Goal: Information Seeking & Learning: Check status

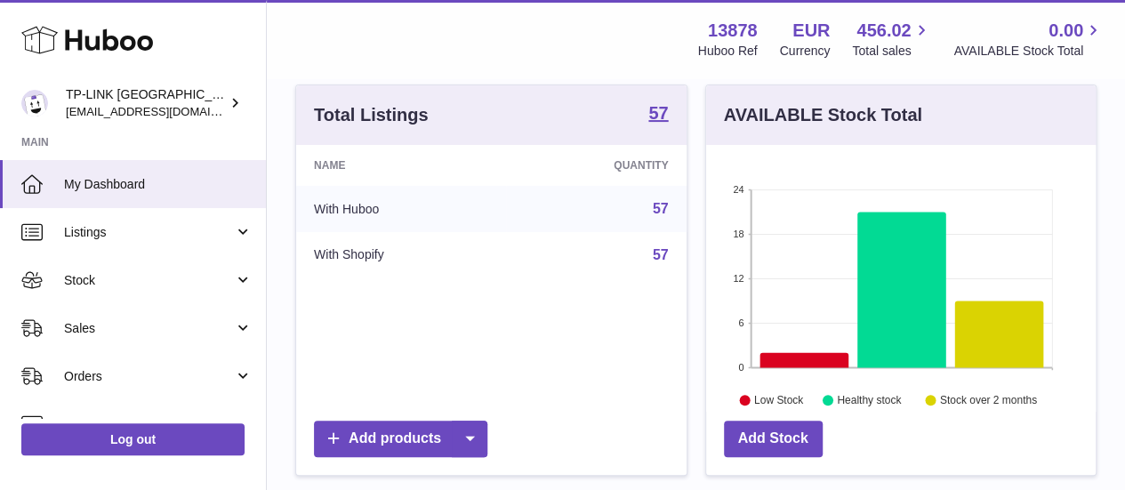
scroll to position [89, 0]
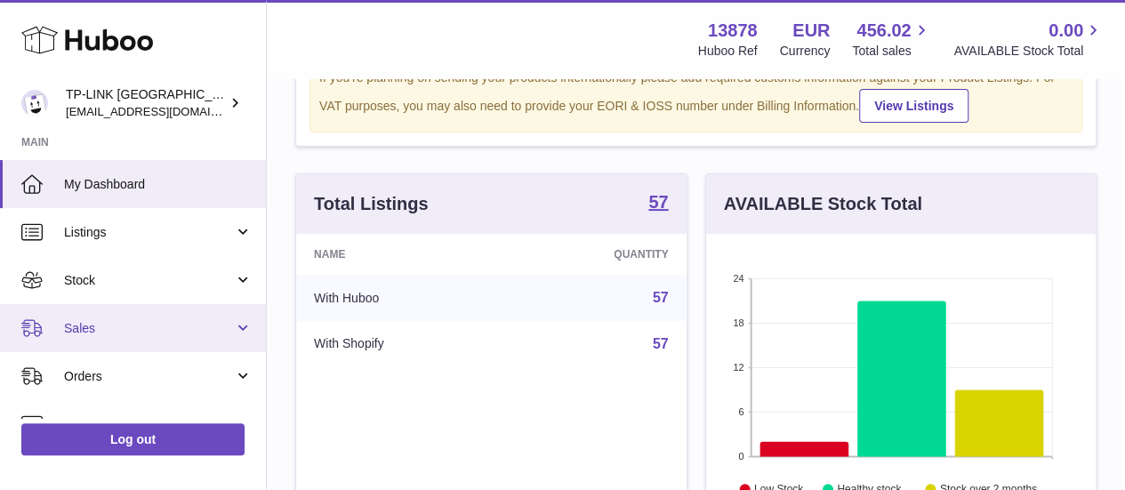
click at [59, 344] on link "Sales" at bounding box center [133, 328] width 266 height 48
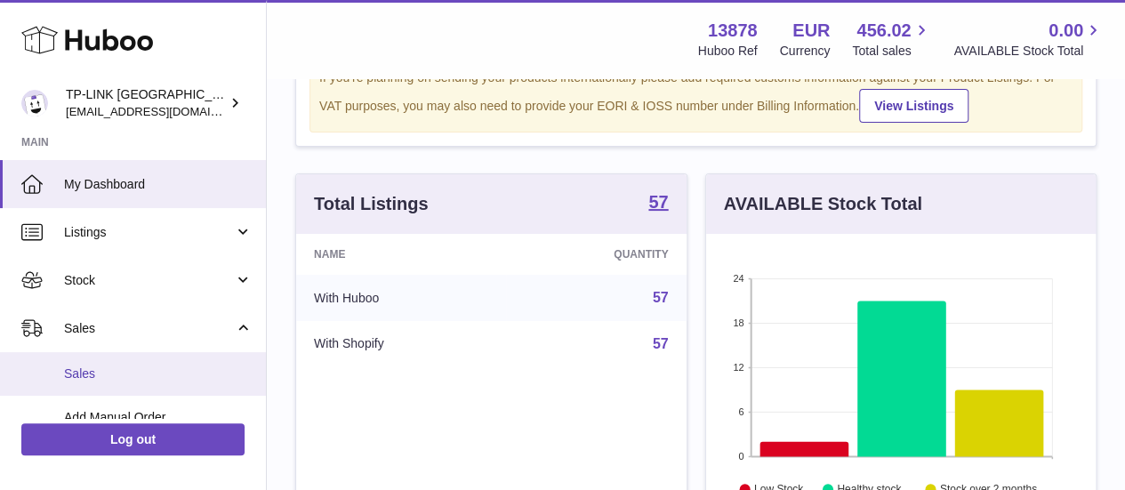
click at [162, 376] on span "Sales" at bounding box center [158, 373] width 188 height 17
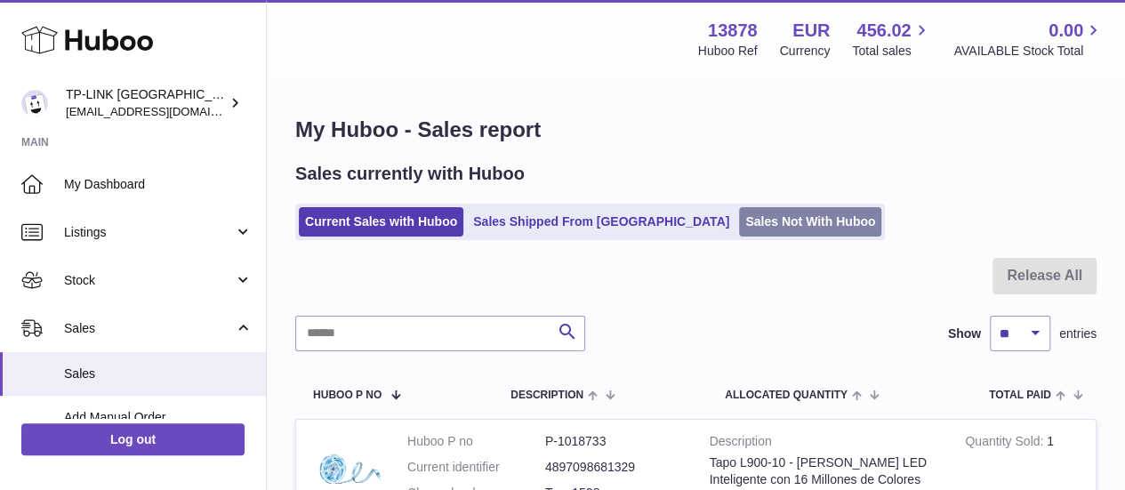
click at [739, 220] on link "Sales Not With Huboo" at bounding box center [810, 221] width 142 height 29
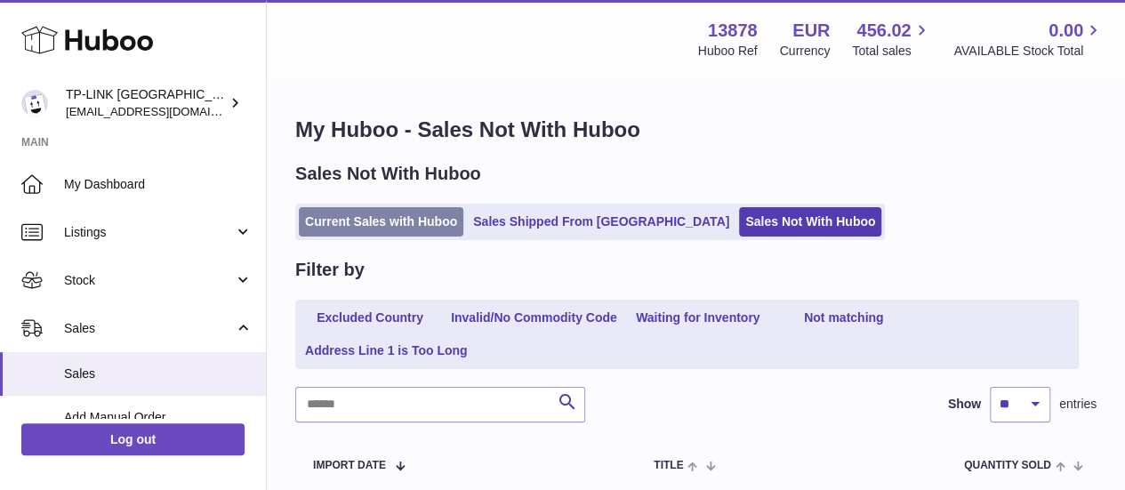
click at [411, 216] on link "Current Sales with Huboo" at bounding box center [381, 221] width 164 height 29
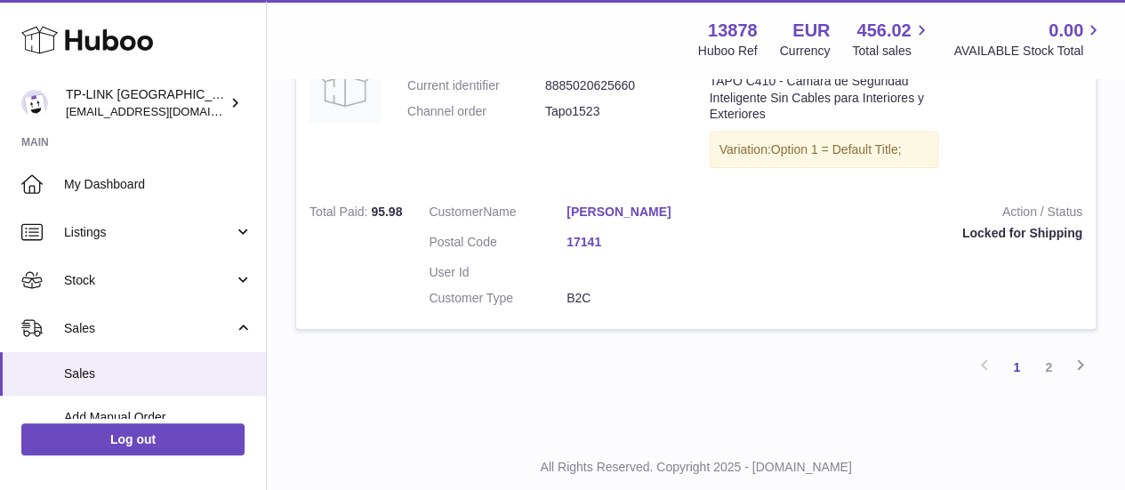
scroll to position [3140, 0]
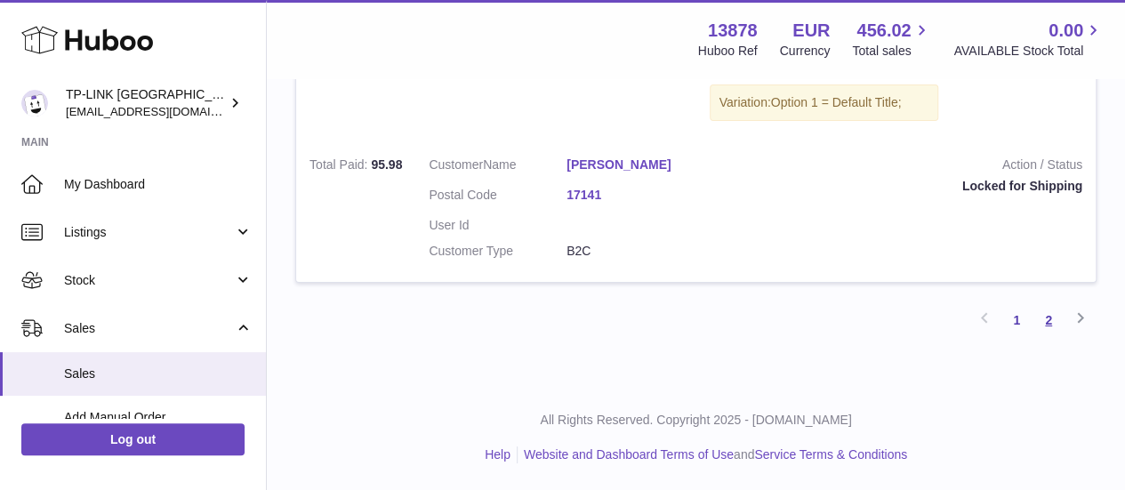
click at [1052, 321] on link "2" at bounding box center [1048, 320] width 32 height 32
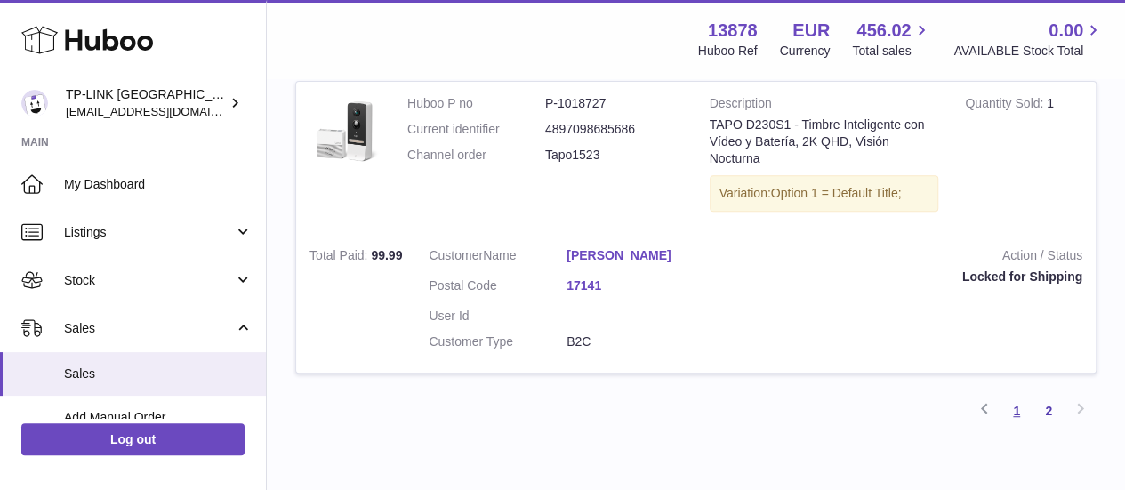
click at [1014, 409] on link "1" at bounding box center [1016, 411] width 32 height 32
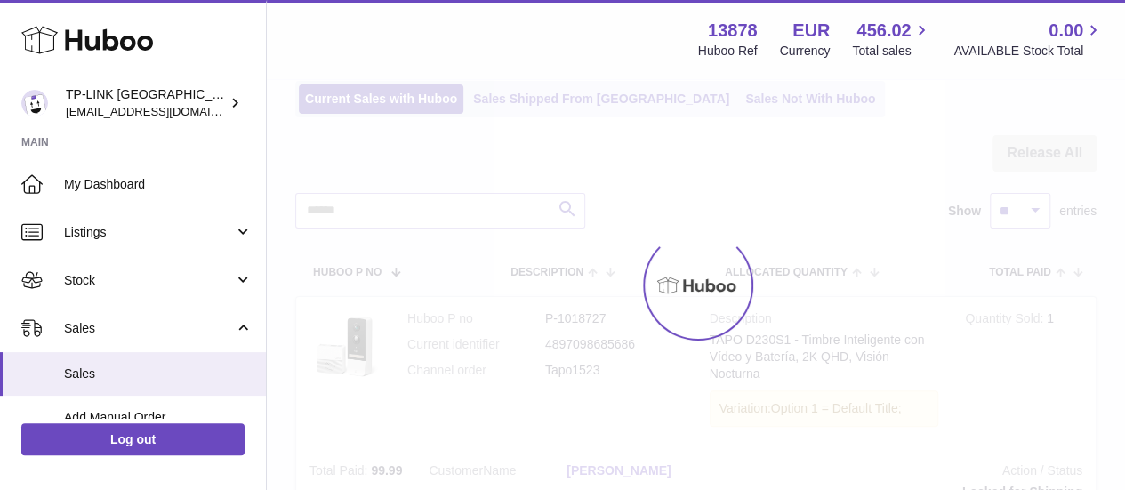
scroll to position [80, 0]
